Goal: Find specific page/section: Find specific page/section

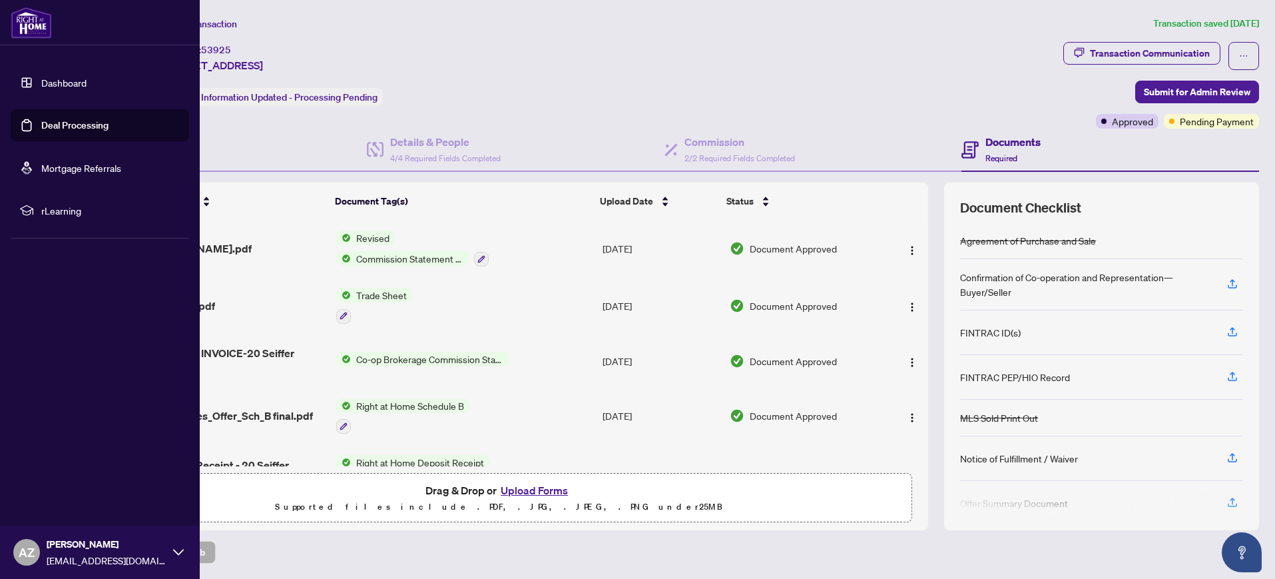
click at [55, 83] on link "Dashboard" at bounding box center [63, 83] width 45 height 12
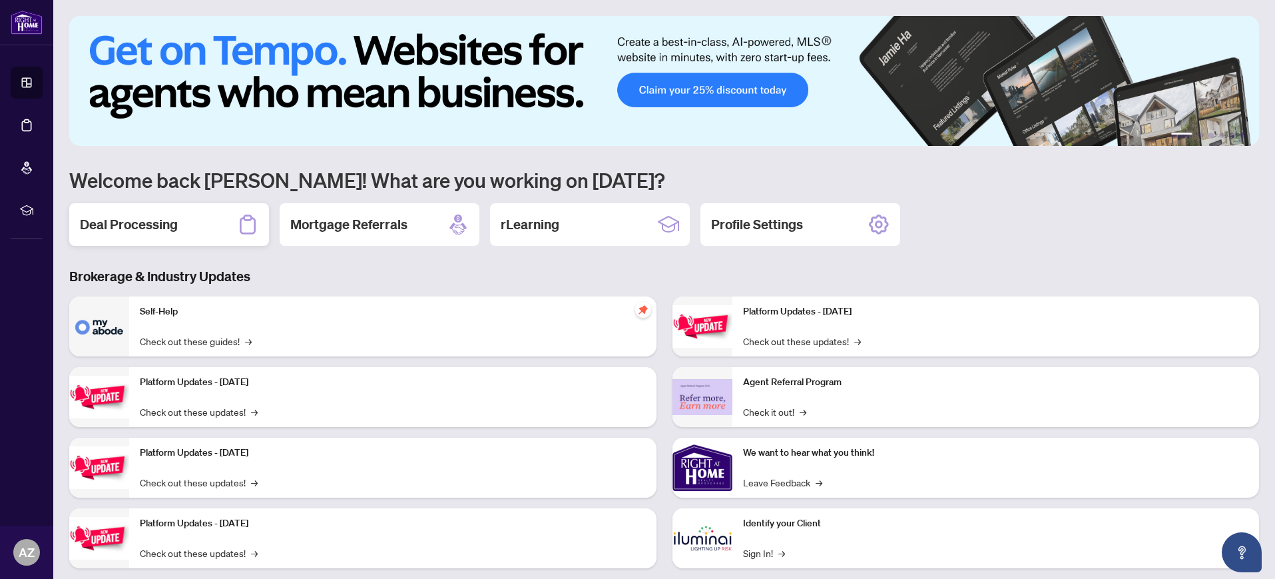
click at [153, 228] on h2 "Deal Processing" at bounding box center [129, 224] width 98 height 19
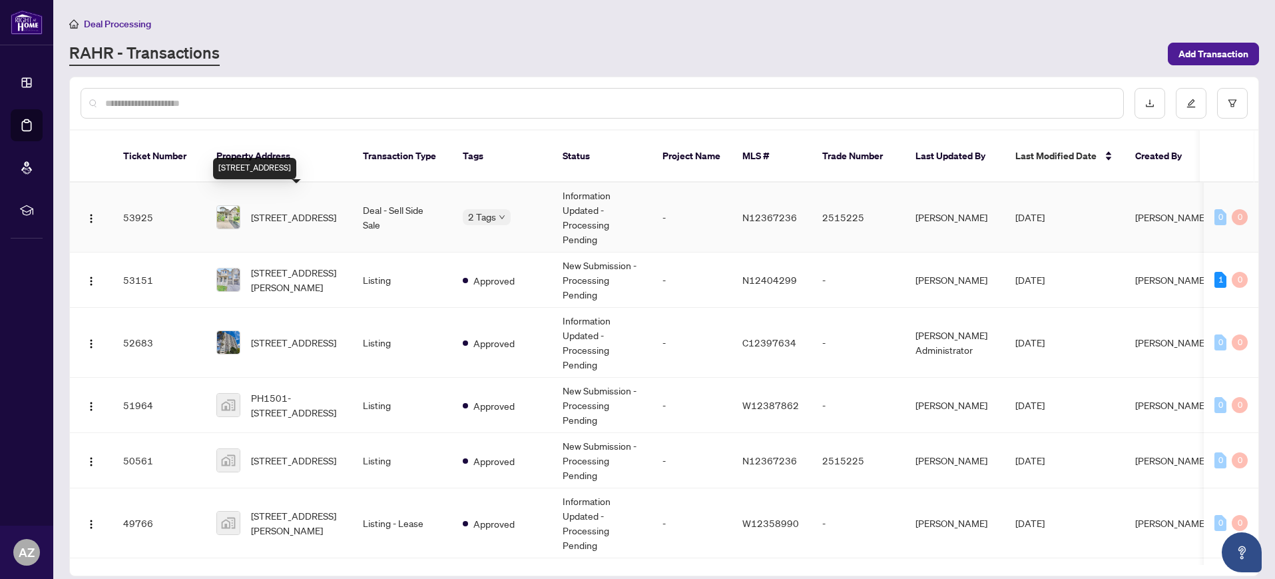
click at [273, 210] on span "[STREET_ADDRESS]" at bounding box center [293, 217] width 85 height 15
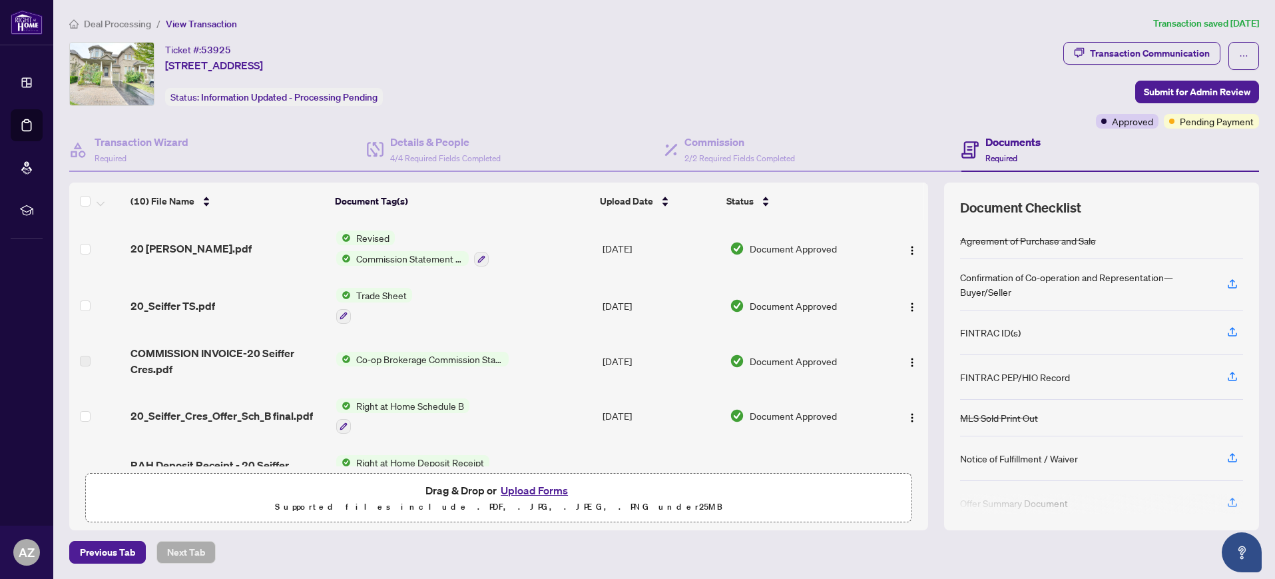
click at [549, 90] on div "Ticket #: 53925 [STREET_ADDRESS] Status: Information Updated - Processing Pendi…" at bounding box center [563, 74] width 989 height 64
